Goal: Navigation & Orientation: Find specific page/section

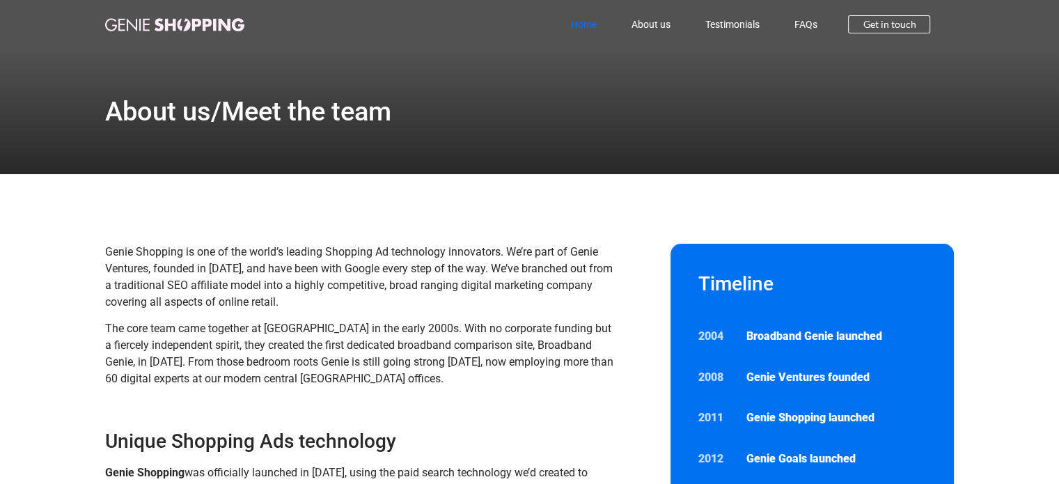
click at [578, 22] on link "Home" at bounding box center [583, 24] width 61 height 32
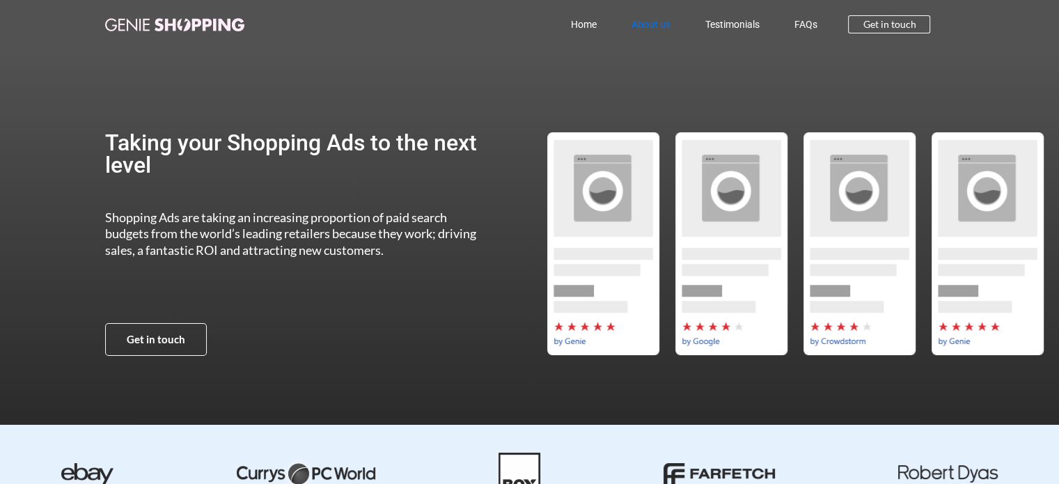
click at [659, 19] on link "About us" at bounding box center [651, 24] width 74 height 32
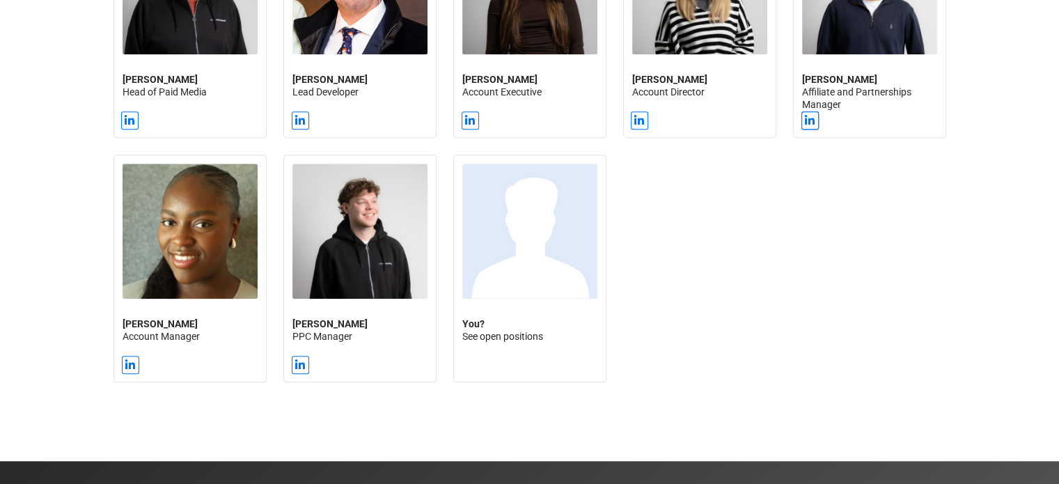
scroll to position [1552, 0]
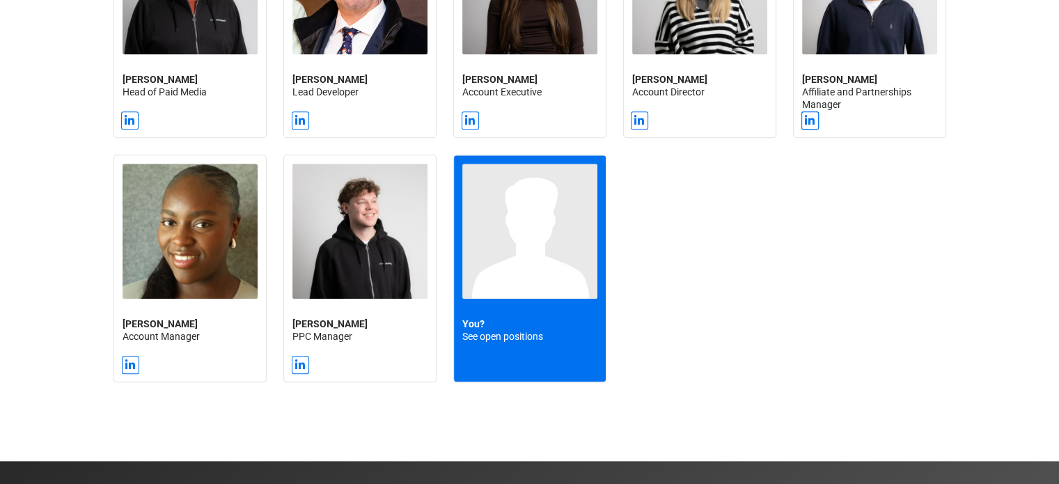
click at [543, 347] on div "You? See open positions" at bounding box center [530, 268] width 152 height 226
